Goal: Obtain resource: Obtain resource

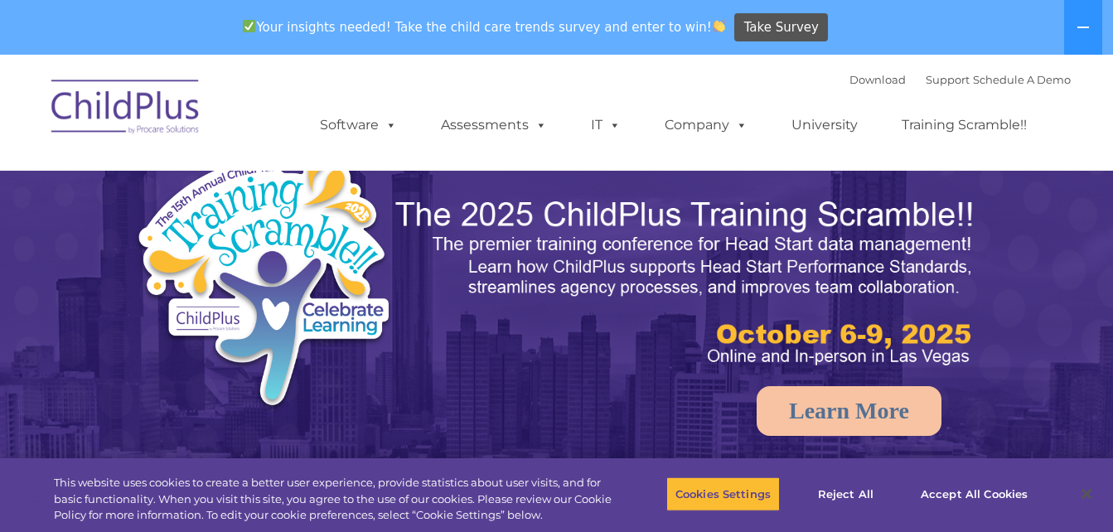
select select "MEDIUM"
click at [1072, 27] on button at bounding box center [1083, 27] width 38 height 55
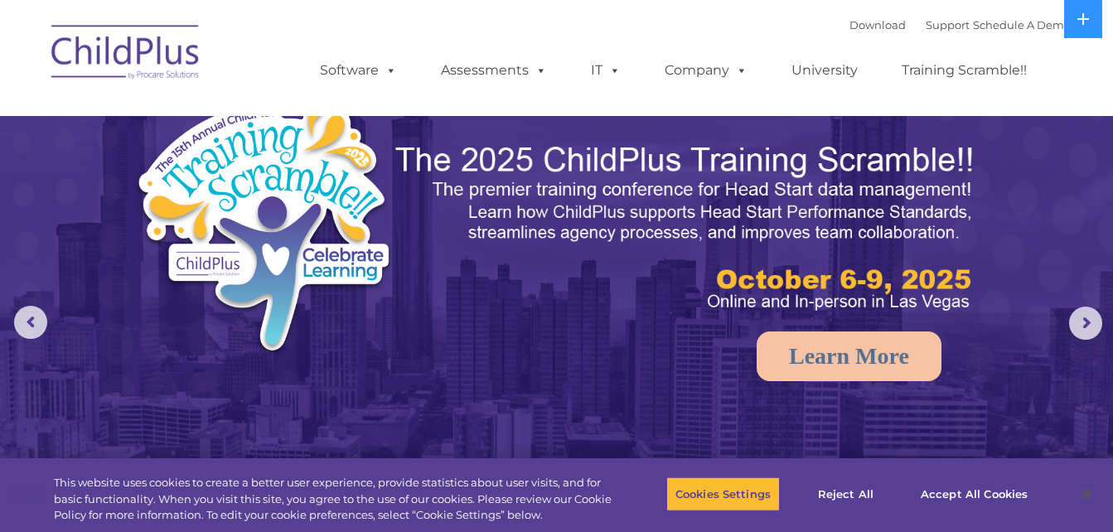
drag, startPoint x: 1095, startPoint y: 25, endPoint x: 1105, endPoint y: -36, distance: 62.1
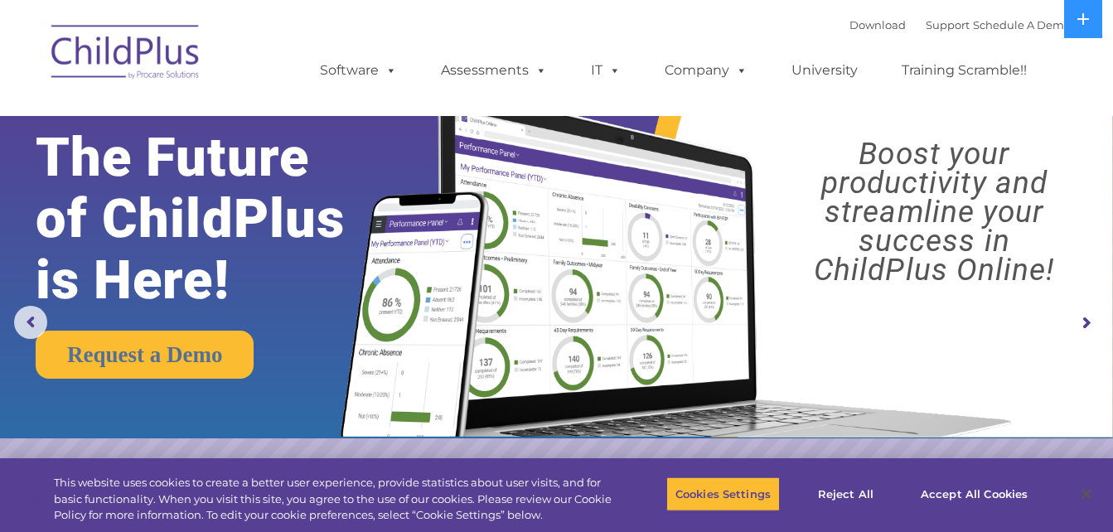
click at [118, 56] on img at bounding box center [126, 54] width 166 height 83
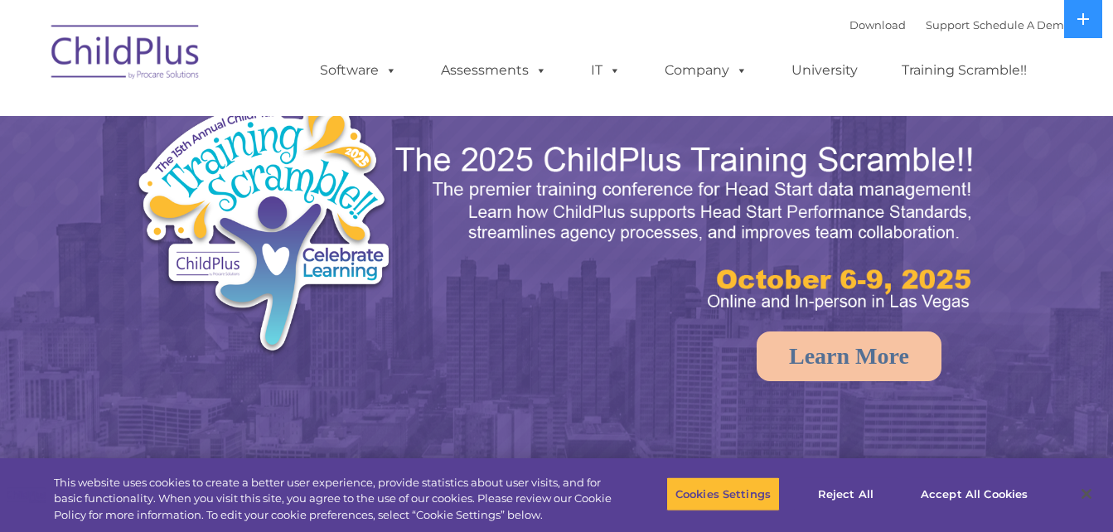
select select "MEDIUM"
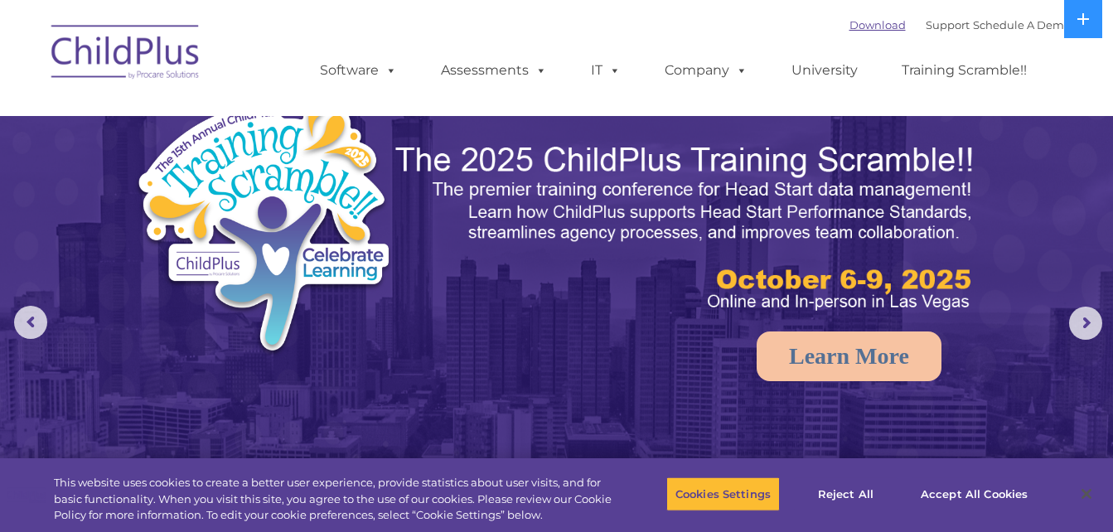
click at [853, 23] on link "Download" at bounding box center [877, 24] width 56 height 13
click at [849, 30] on link "Download" at bounding box center [877, 24] width 56 height 13
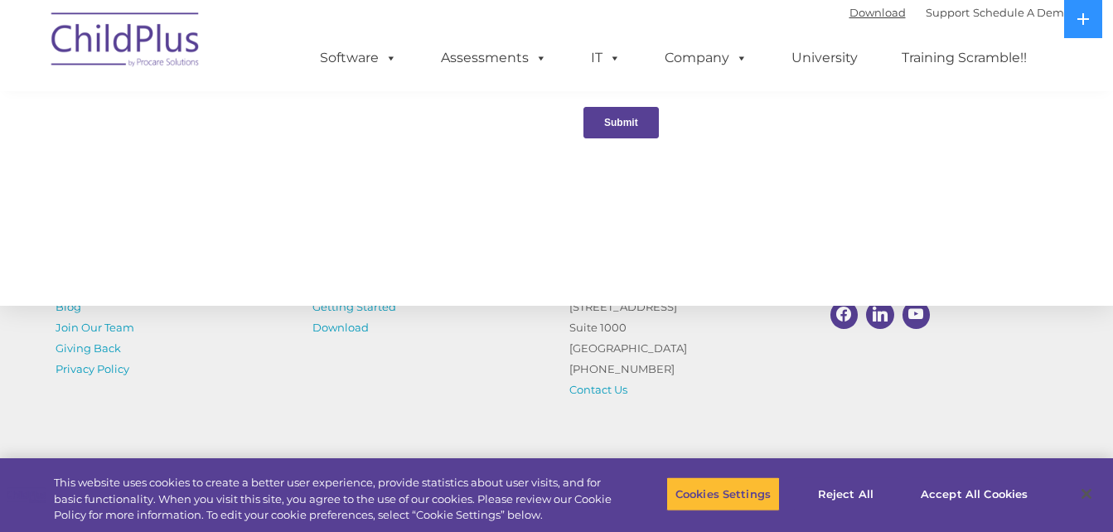
scroll to position [1914, 0]
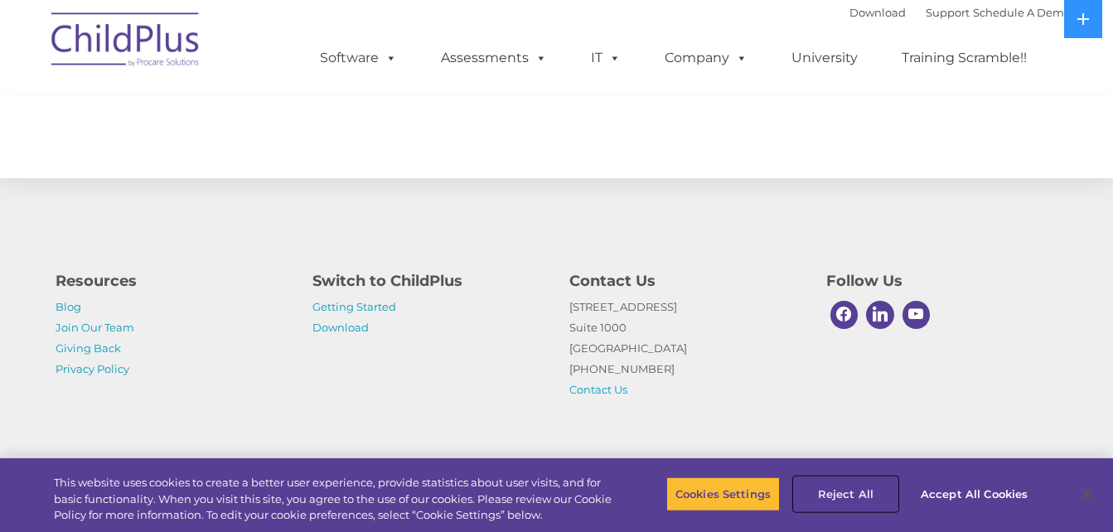
click at [834, 491] on button "Reject All" at bounding box center [846, 493] width 104 height 35
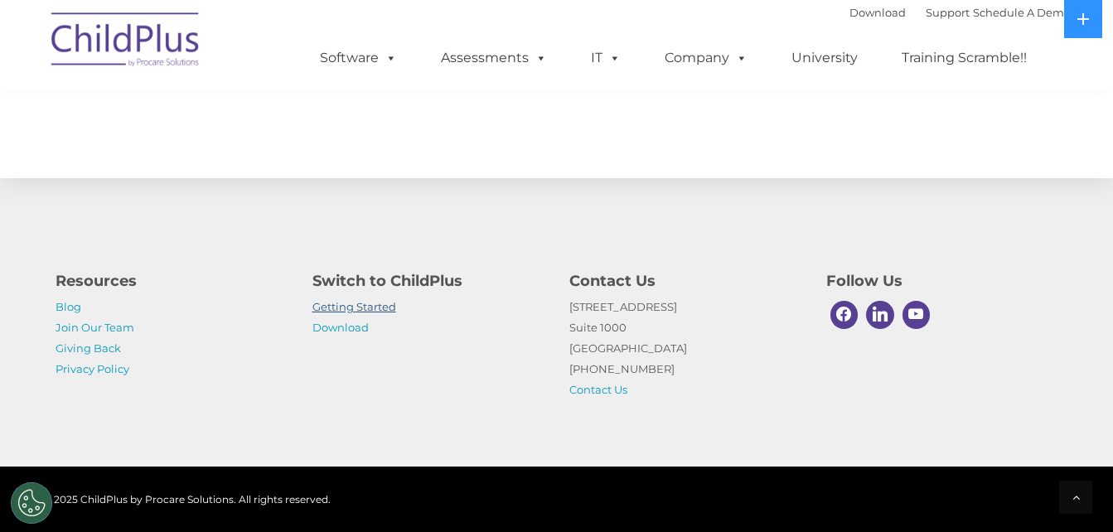
click at [357, 306] on link "Getting Started" at bounding box center [354, 306] width 84 height 13
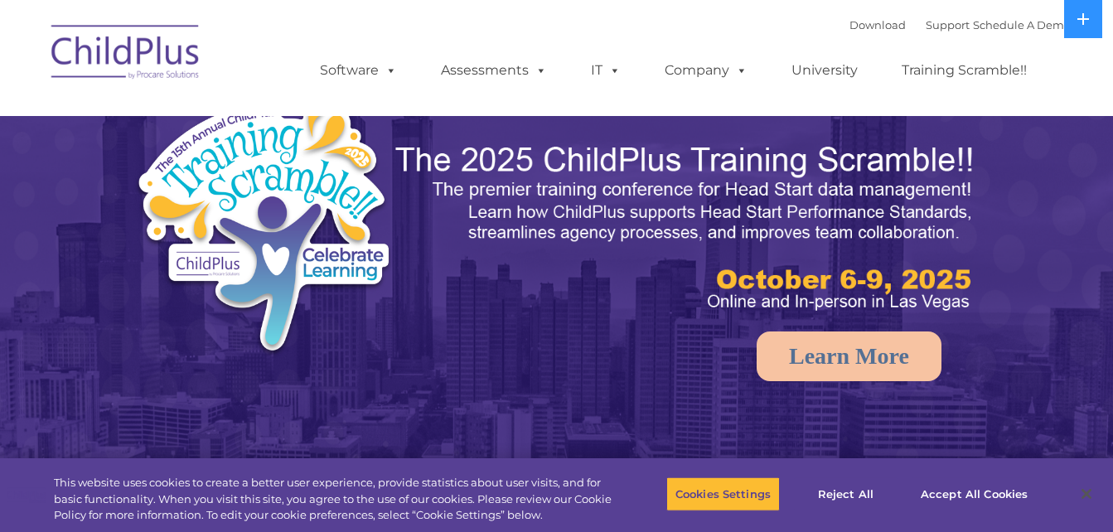
select select "MEDIUM"
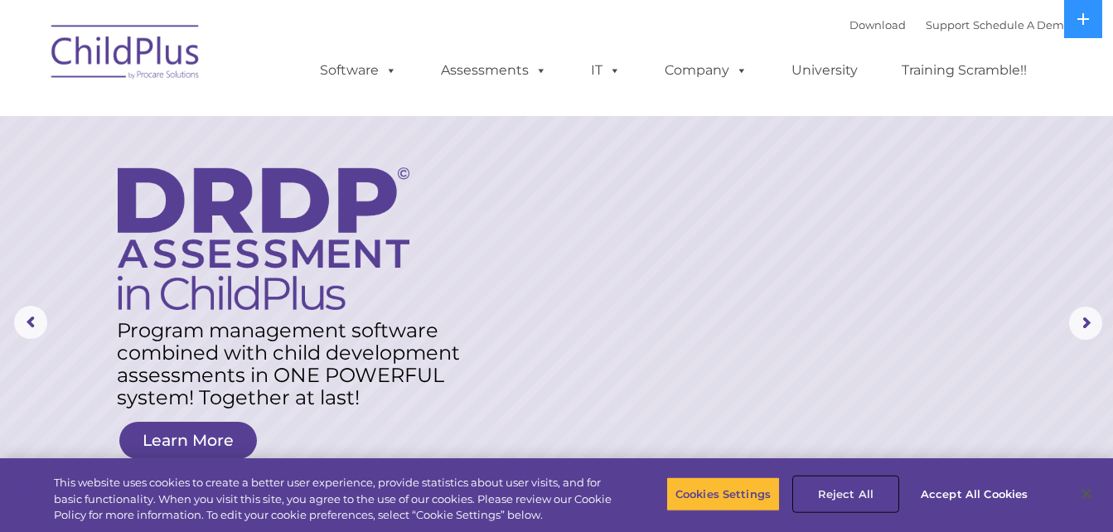
click at [819, 496] on button "Reject All" at bounding box center [846, 493] width 104 height 35
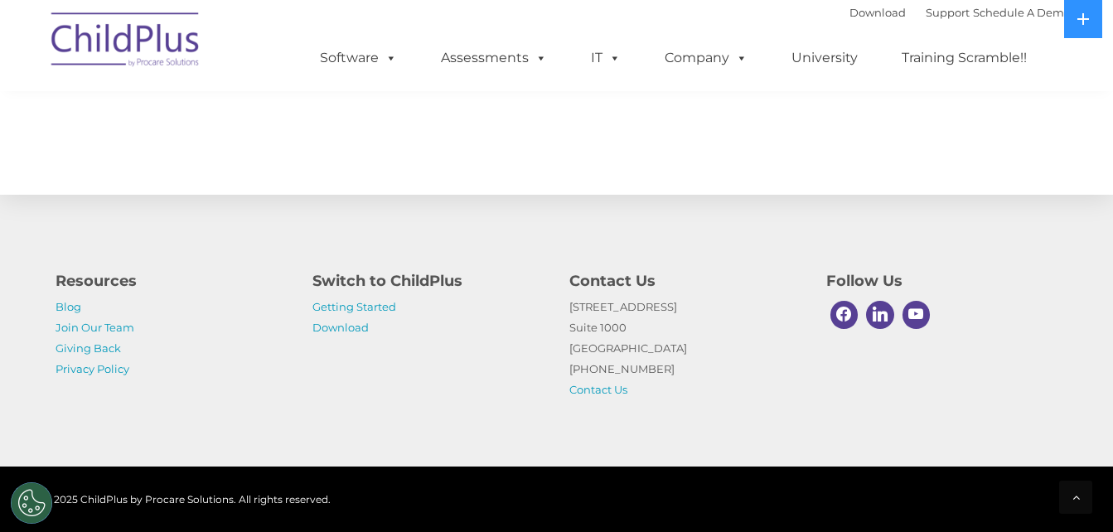
scroll to position [1914, 0]
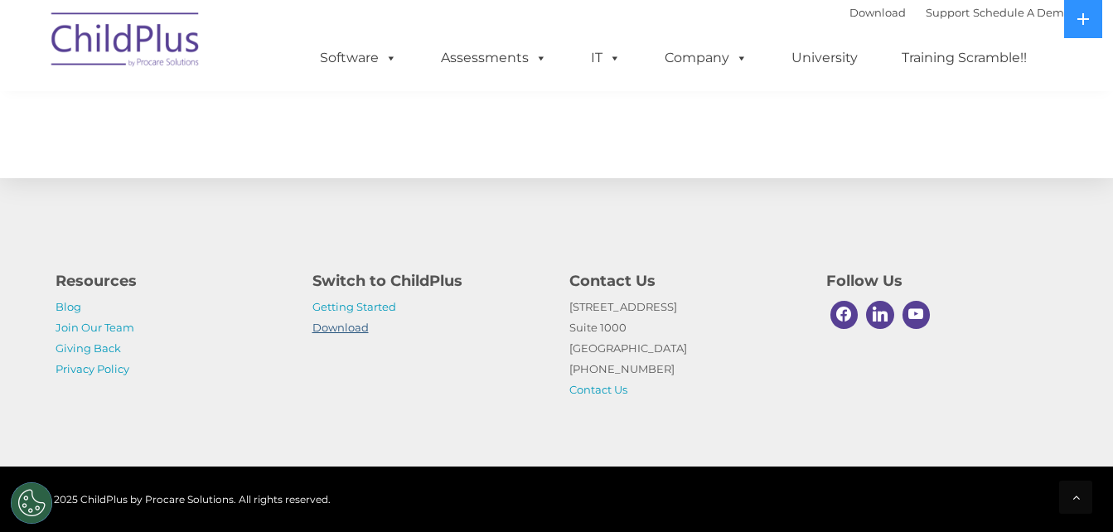
click at [341, 322] on link "Download" at bounding box center [340, 327] width 56 height 13
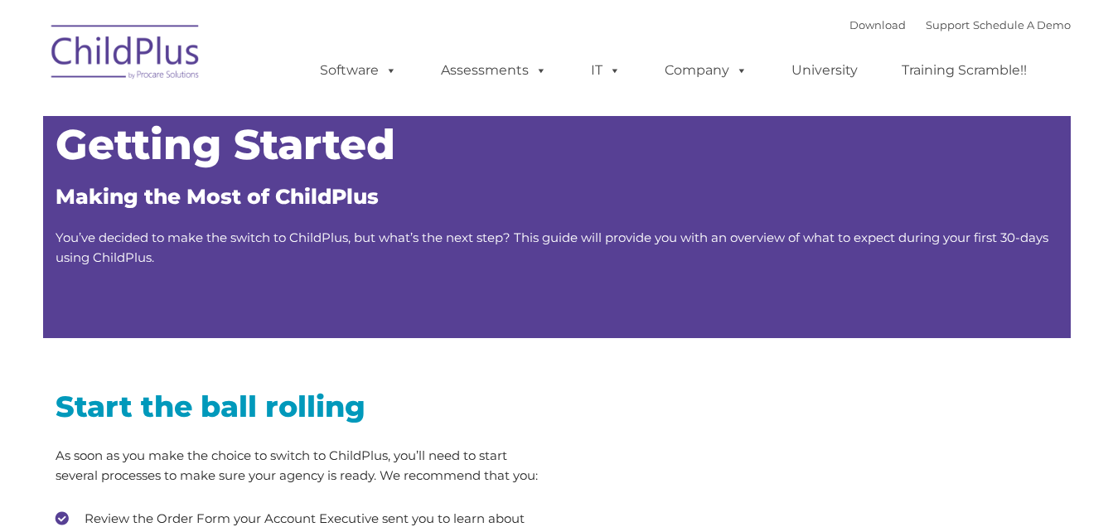
type input ""
